Goal: Check status

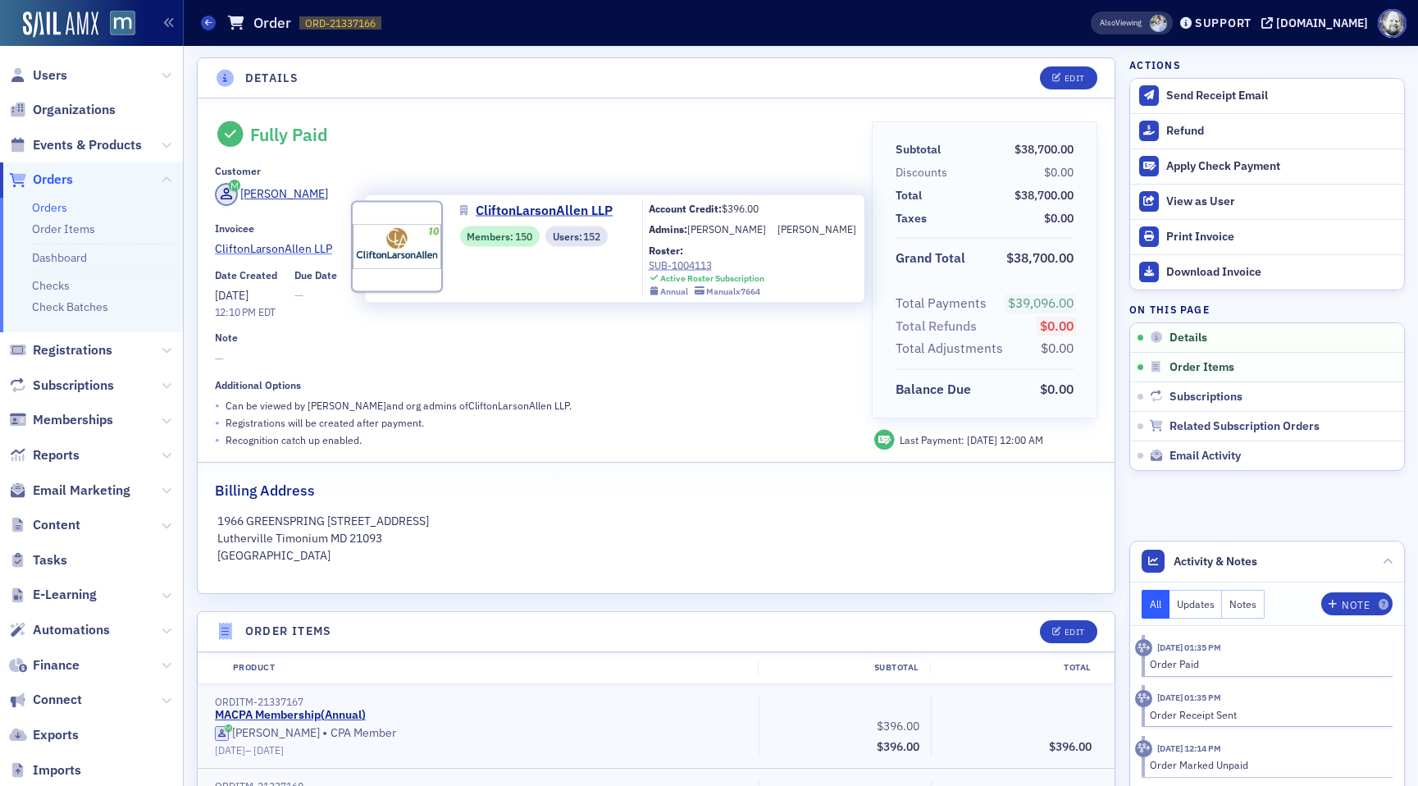
click at [258, 244] on span "CliftonLarsonAllen LLP" at bounding box center [289, 248] width 149 height 17
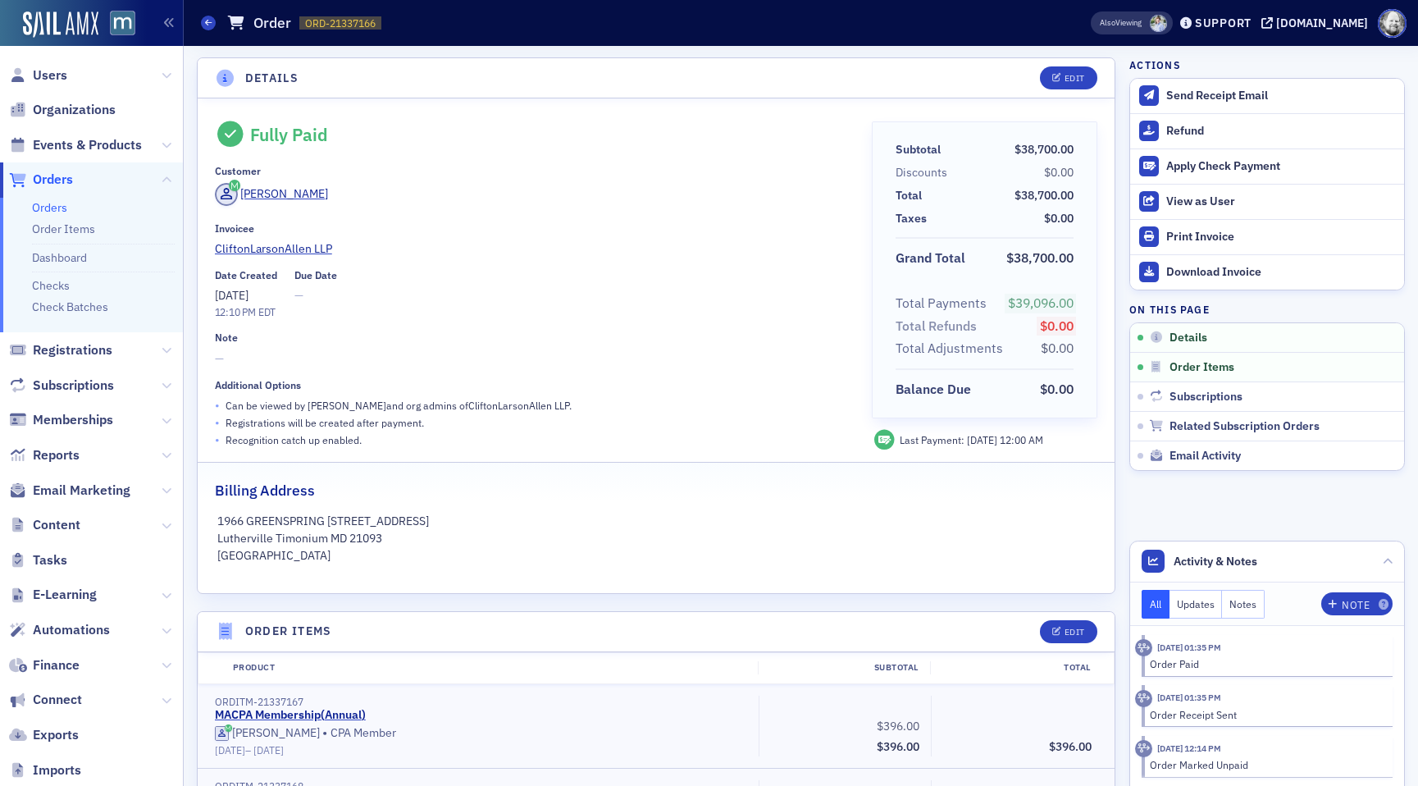
click at [657, 167] on div "Customer" at bounding box center [532, 171] width 634 height 12
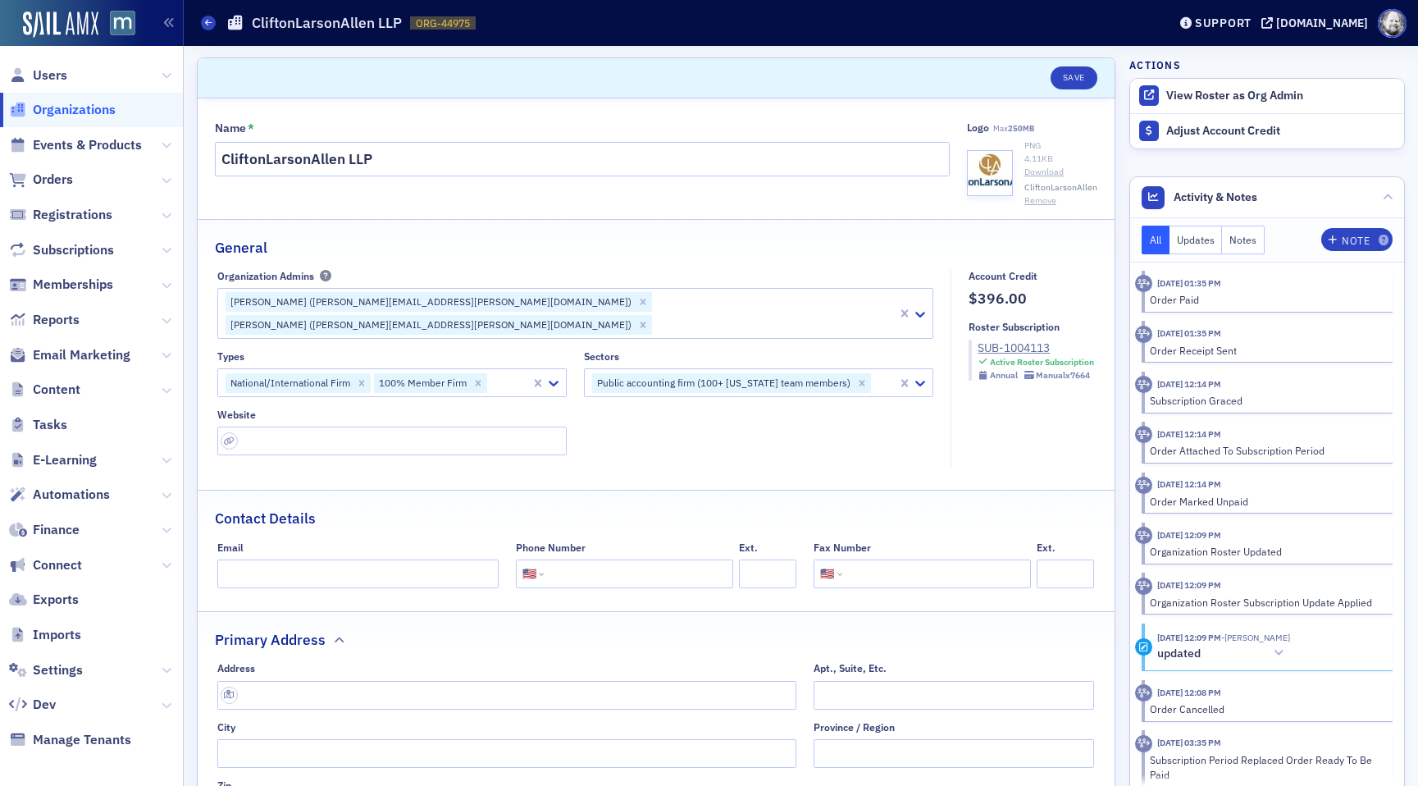
select select "US"
